Goal: Transaction & Acquisition: Purchase product/service

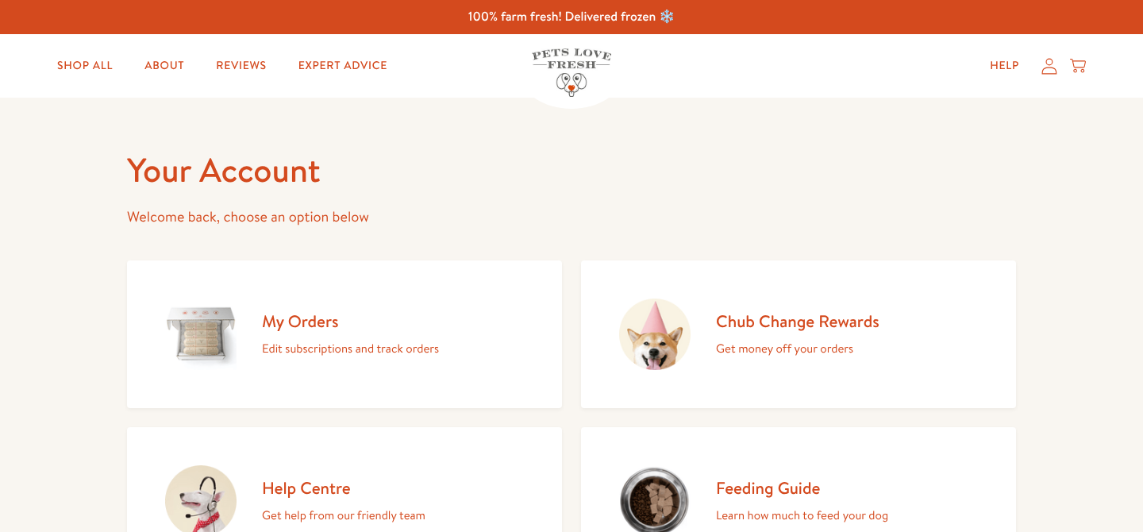
click at [1046, 64] on icon at bounding box center [1049, 66] width 16 height 17
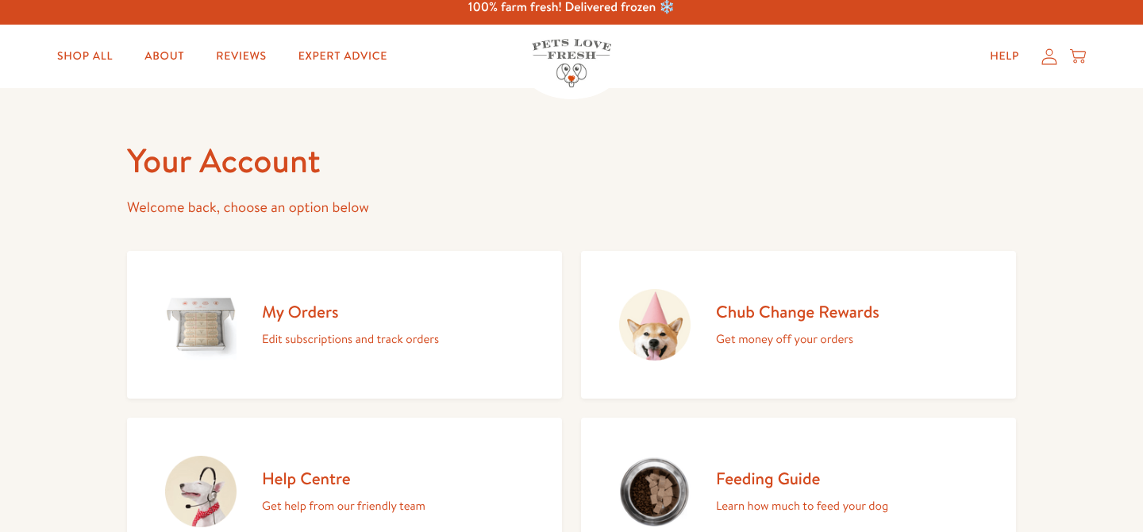
scroll to position [11, 0]
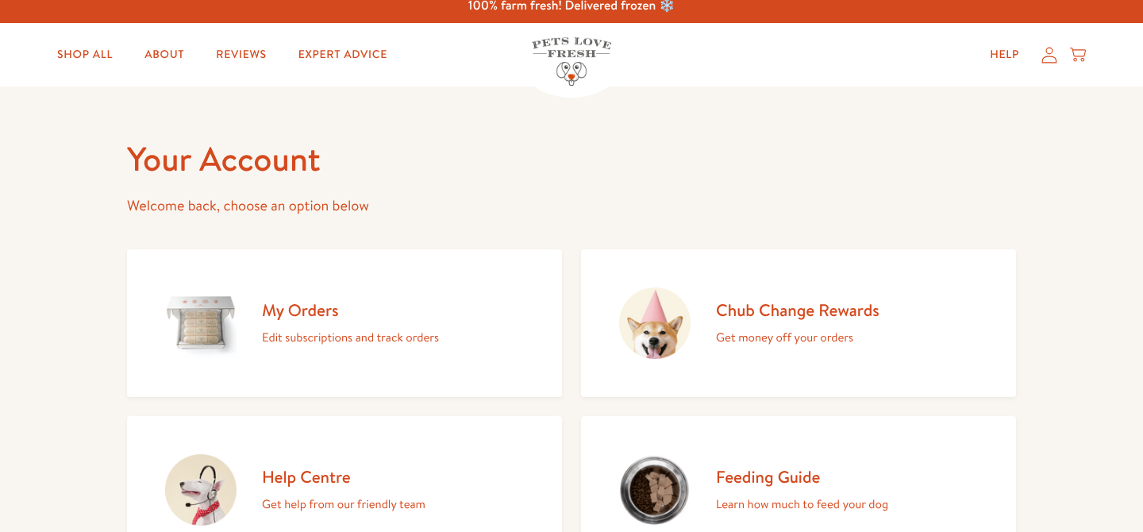
click at [756, 299] on h2 "Chub Change Rewards" at bounding box center [798, 309] width 164 height 21
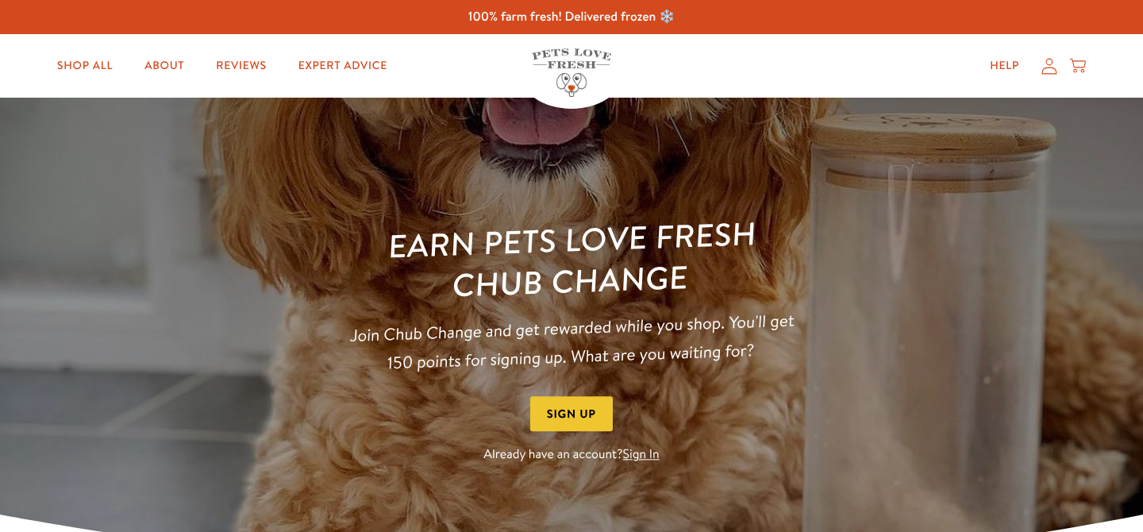
click at [594, 416] on button "Sign Up" at bounding box center [571, 414] width 83 height 36
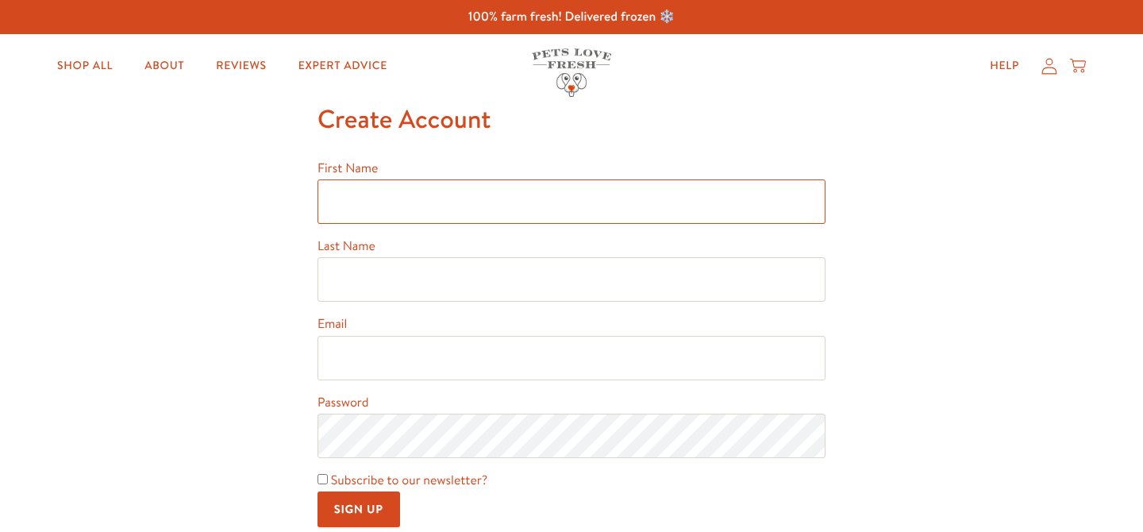
click at [398, 197] on input "First Name" at bounding box center [572, 201] width 508 height 44
type input "Sathiya"
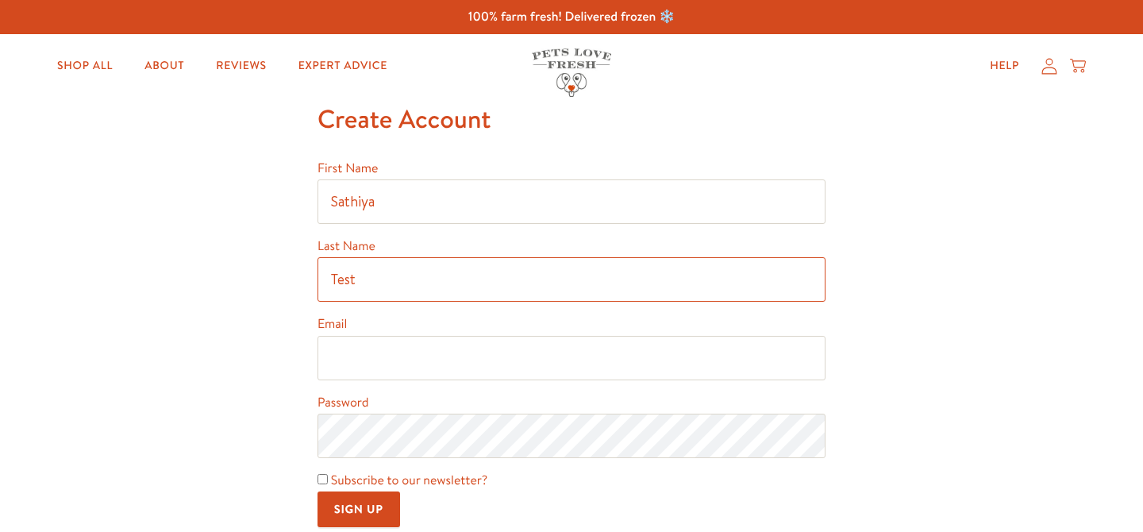
type input "Test"
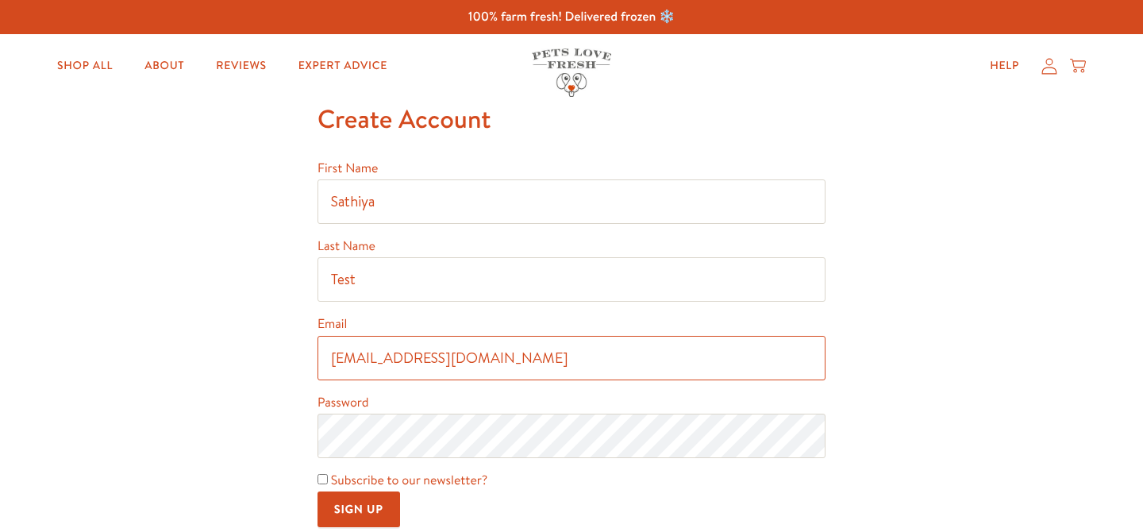
type input "sathiyatestll@gmail.com"
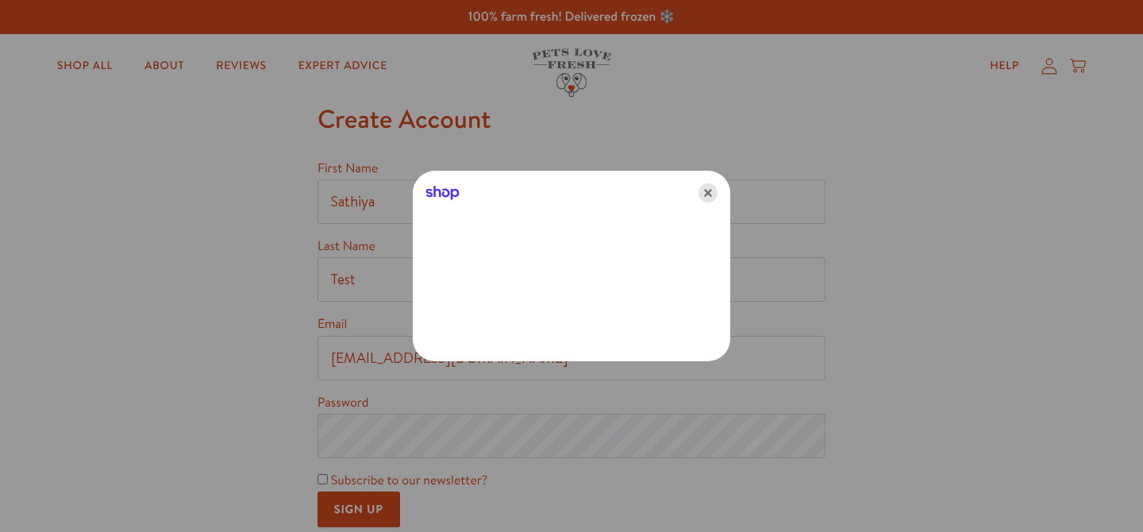
click at [707, 193] on icon "Close" at bounding box center [708, 192] width 19 height 19
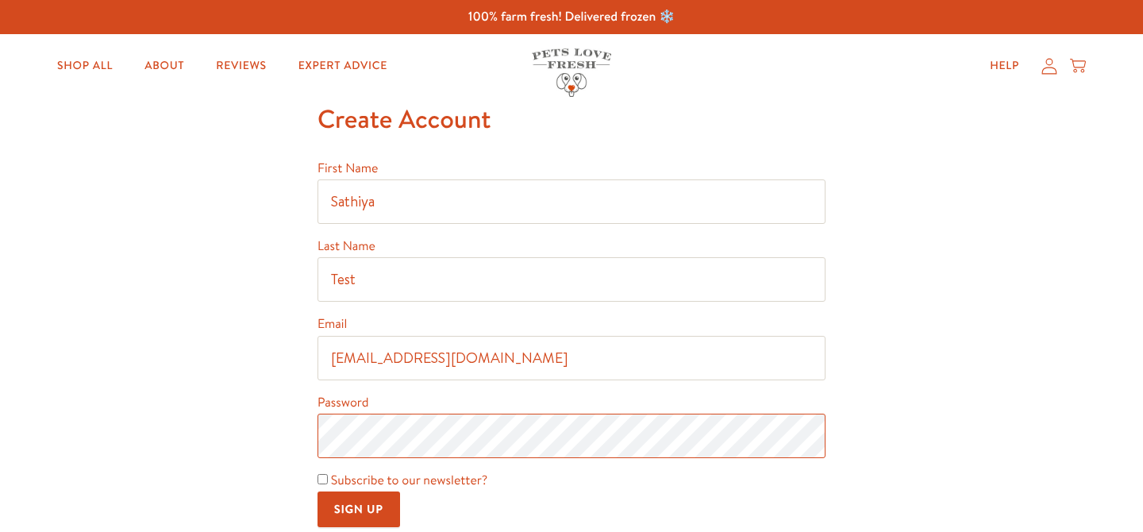
scroll to position [1, 0]
click at [298, 441] on div "Create Account First Name Sathiya Last Name Test Email sathiyatestll@gmail.com …" at bounding box center [571, 326] width 1143 height 457
click at [345, 505] on input "Sign Up" at bounding box center [359, 509] width 83 height 36
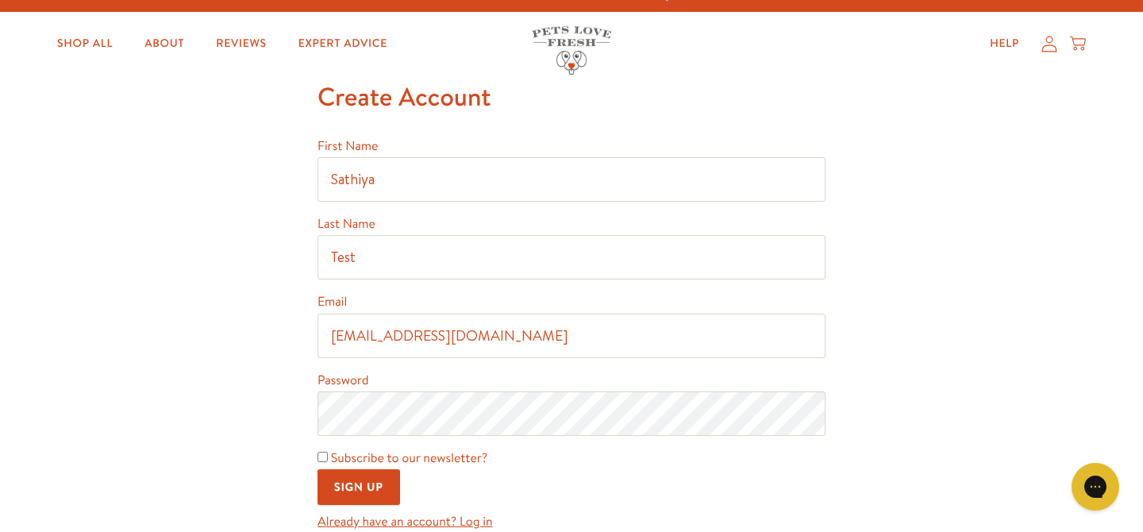
scroll to position [0, 0]
click at [379, 485] on input "Sign Up" at bounding box center [359, 487] width 83 height 36
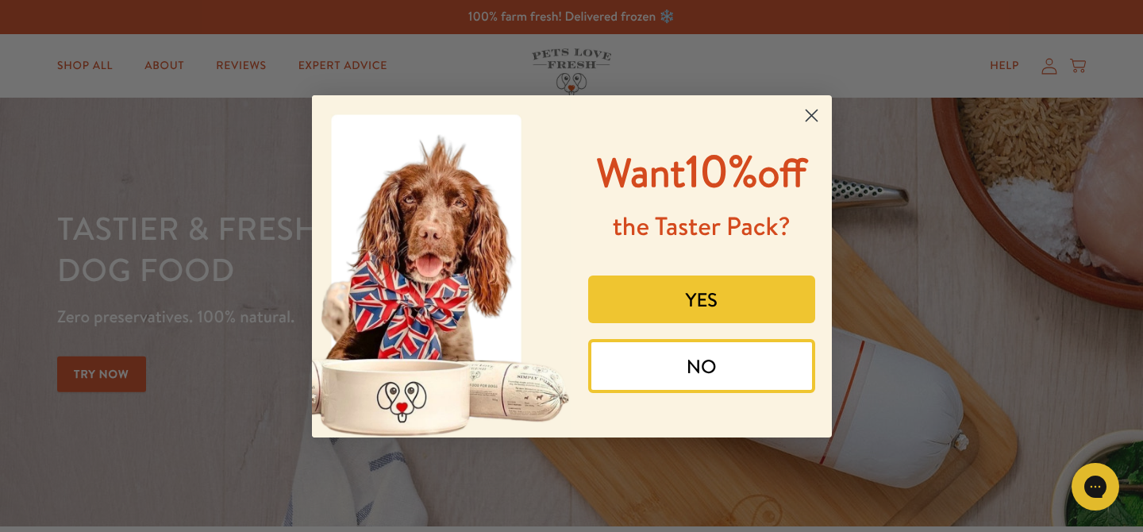
click at [810, 112] on circle "Close dialog" at bounding box center [811, 115] width 26 height 26
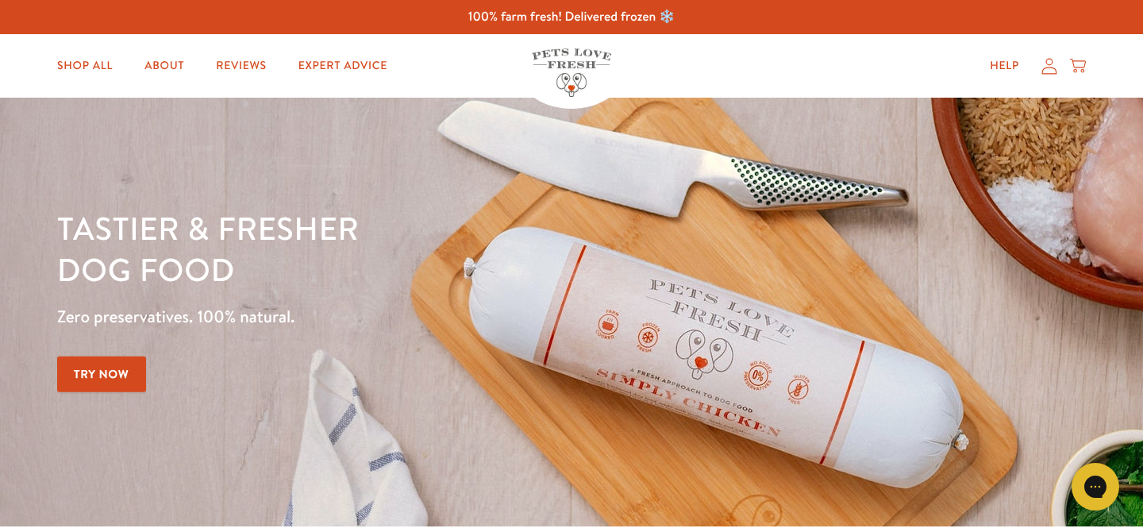
click at [1052, 59] on icon at bounding box center [1049, 66] width 15 height 16
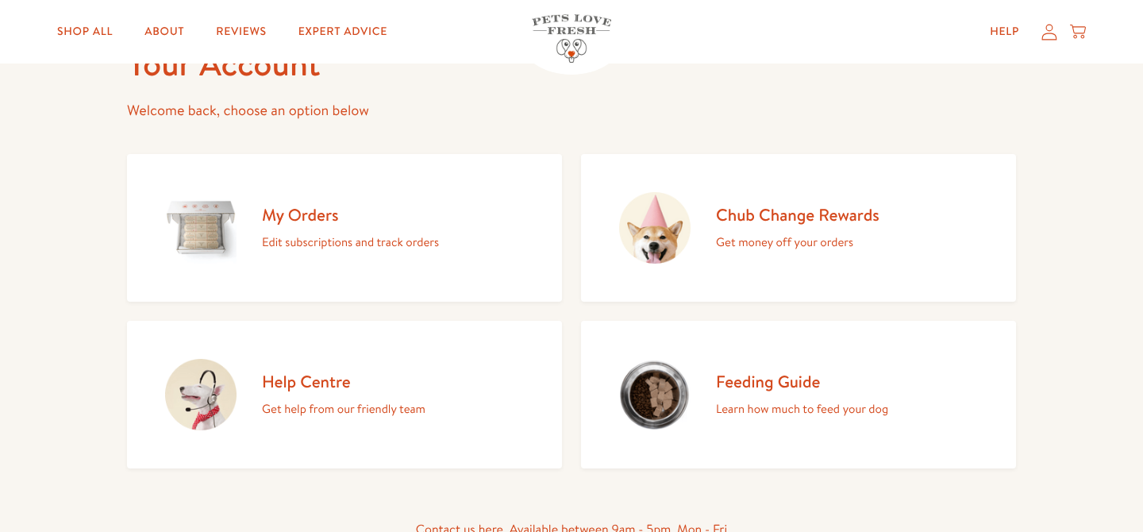
scroll to position [110, 0]
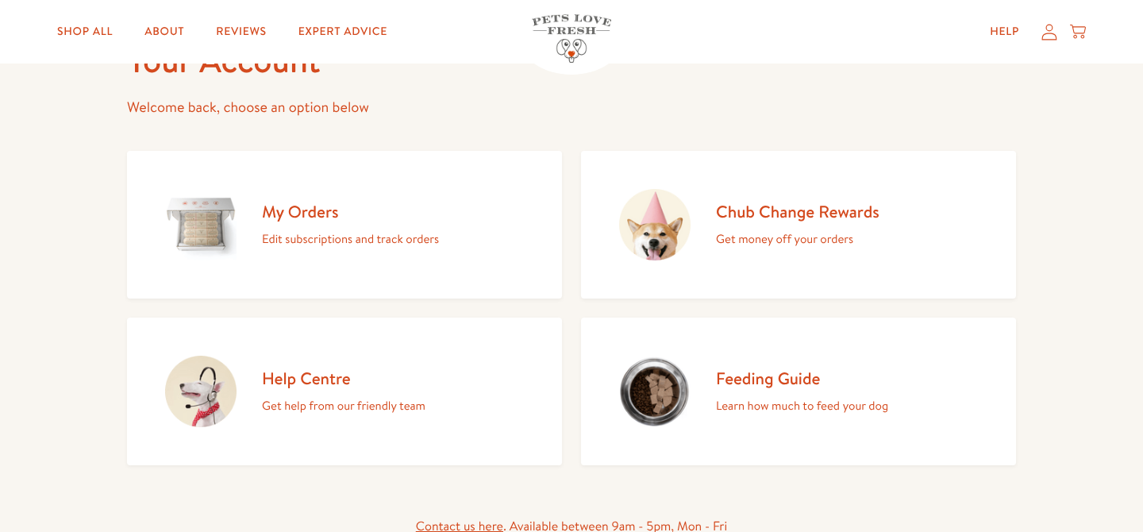
click at [691, 210] on link "Chub Change Rewards Get money off your orders" at bounding box center [798, 225] width 435 height 148
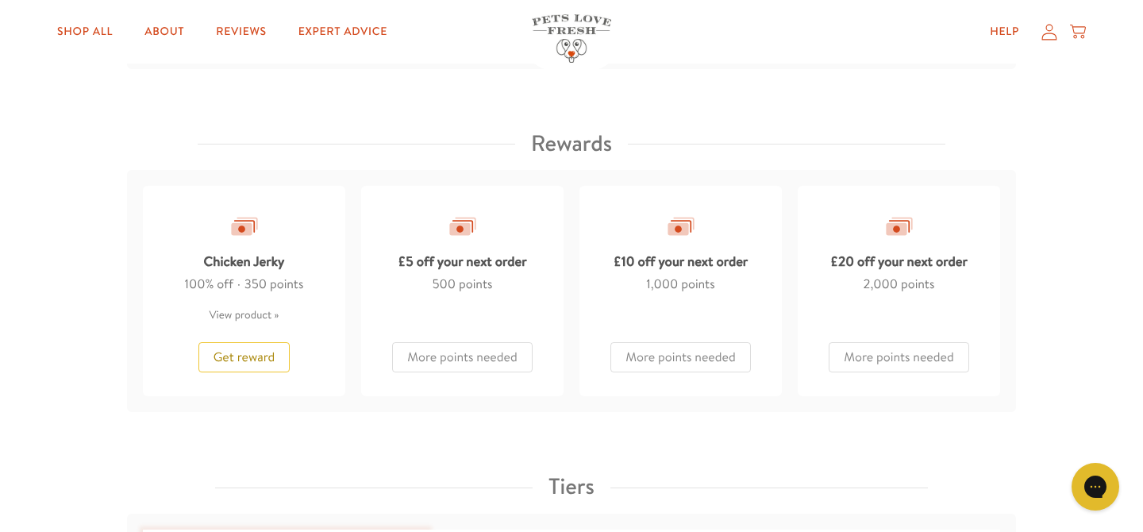
scroll to position [1319, 0]
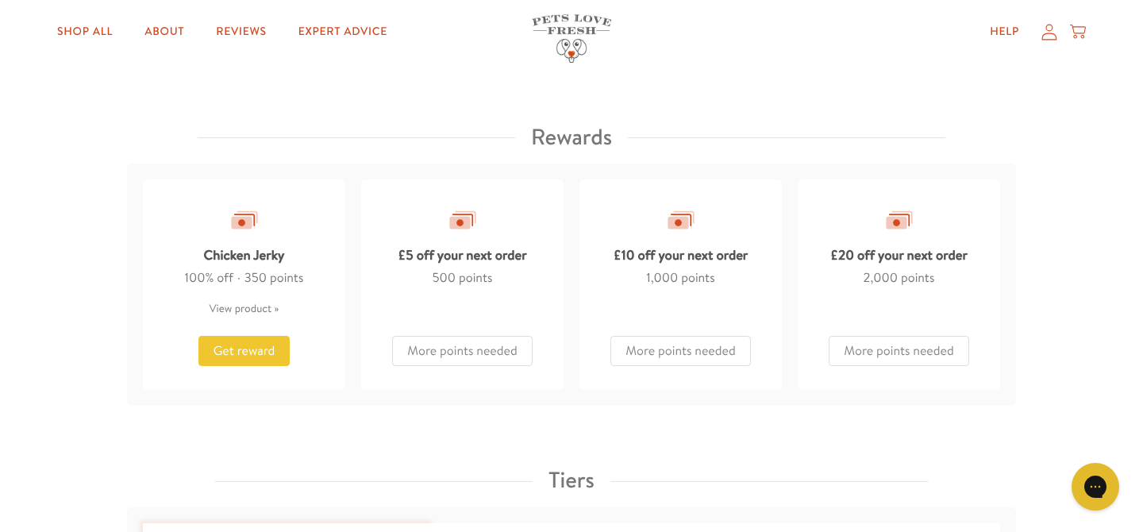
click at [264, 348] on span "Get reward" at bounding box center [245, 350] width 62 height 17
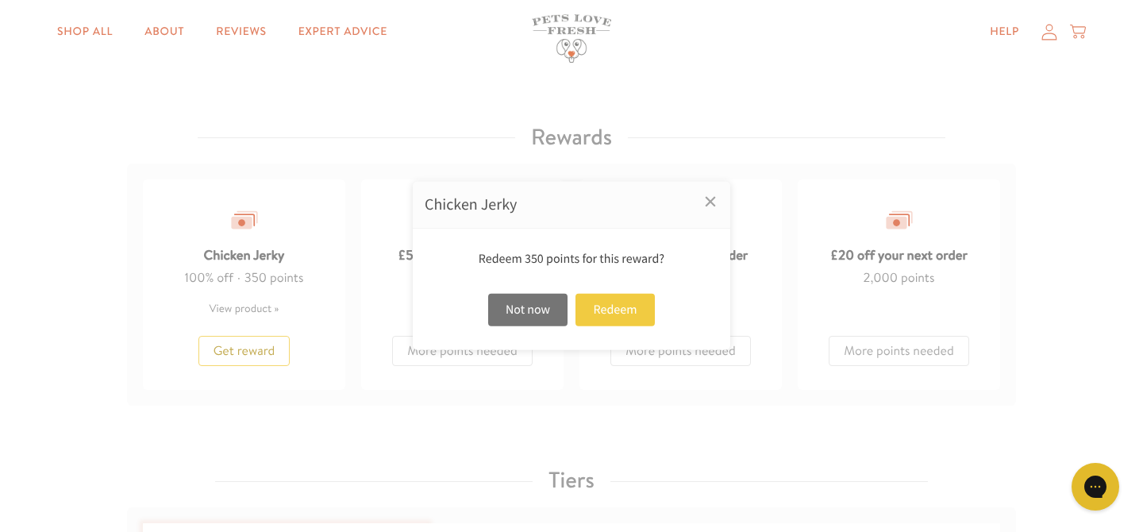
click at [604, 306] on div "Redeem" at bounding box center [615, 310] width 79 height 33
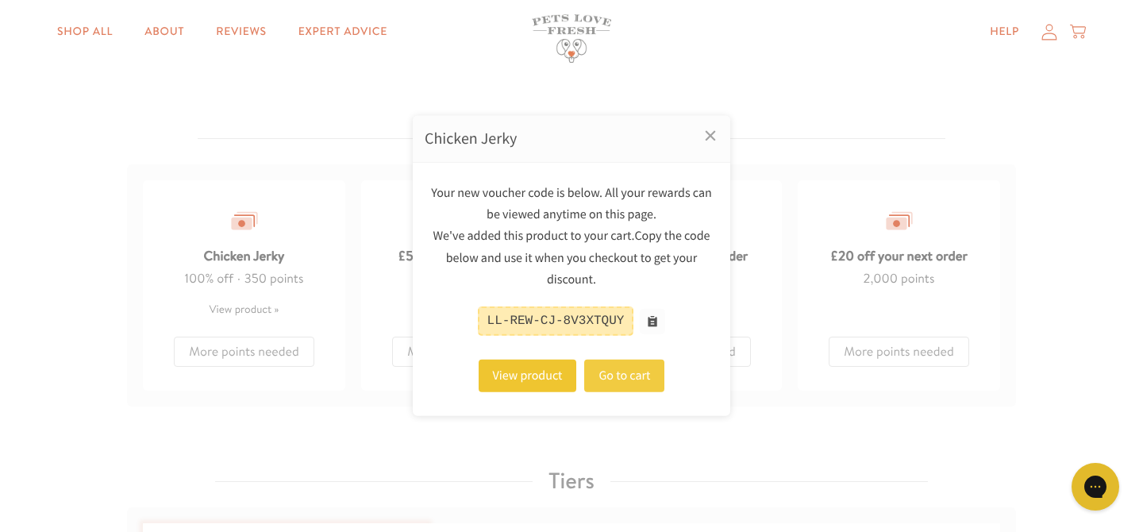
click at [604, 360] on link "Go to cart" at bounding box center [624, 376] width 80 height 33
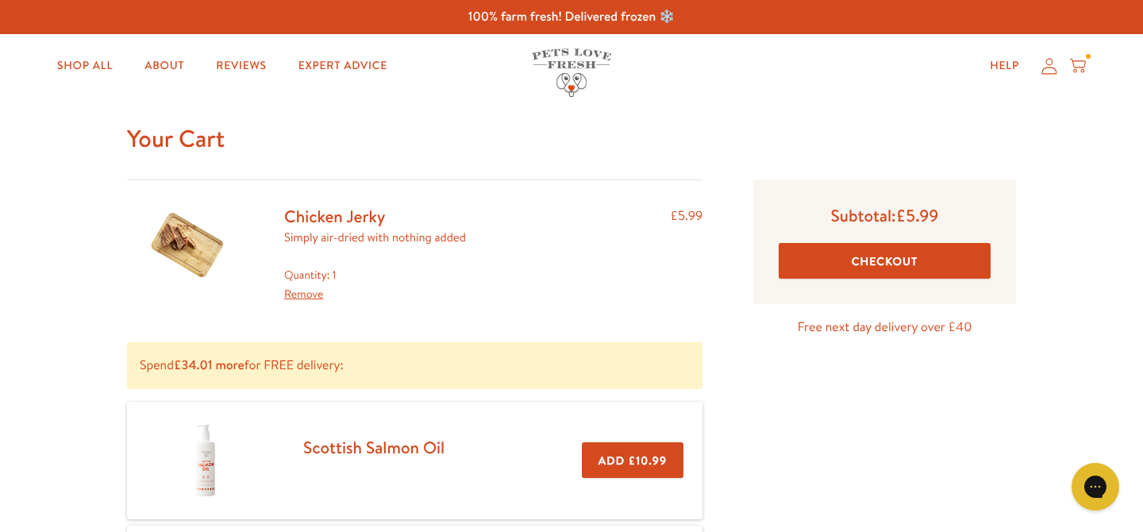
click at [857, 267] on button "Checkout" at bounding box center [885, 261] width 212 height 36
